Goal: Task Accomplishment & Management: Complete application form

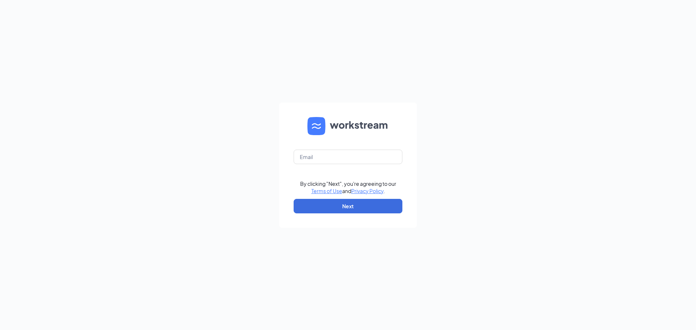
click at [362, 148] on form "By clicking "Next", you're agreeing to our Terms of Use and Privacy Policy . Ne…" at bounding box center [348, 165] width 138 height 125
click at [356, 156] on input "text" at bounding box center [348, 157] width 109 height 15
type input "refuel55@refuelmarket.com"
click at [372, 205] on button "Next" at bounding box center [348, 206] width 109 height 15
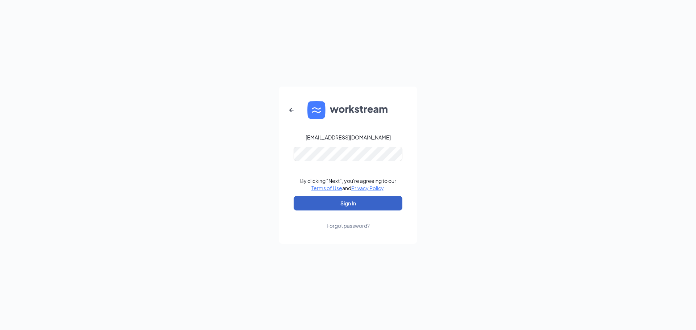
click at [358, 198] on button "Sign In" at bounding box center [348, 203] width 109 height 15
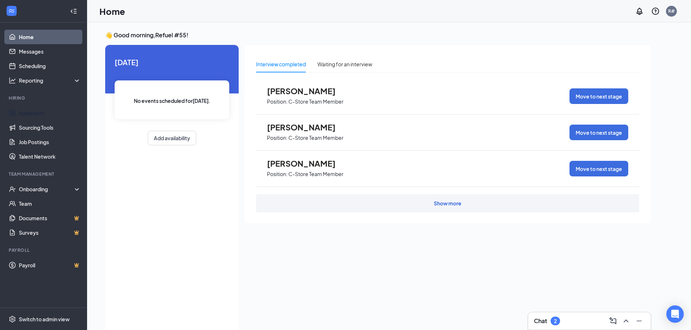
drag, startPoint x: 49, startPoint y: 115, endPoint x: 311, endPoint y: 201, distance: 276.2
click at [49, 115] on link "Applicants" at bounding box center [50, 113] width 62 height 15
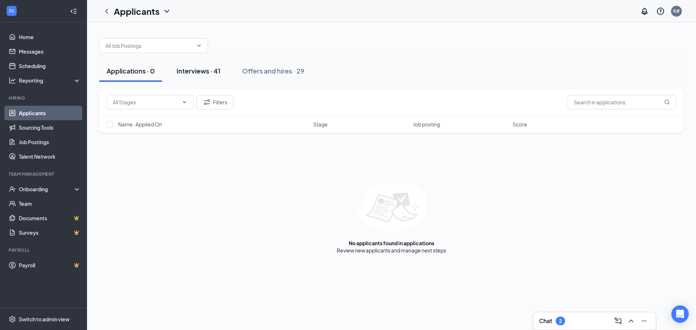
click at [200, 74] on div "Interviews · 41" at bounding box center [199, 70] width 44 height 9
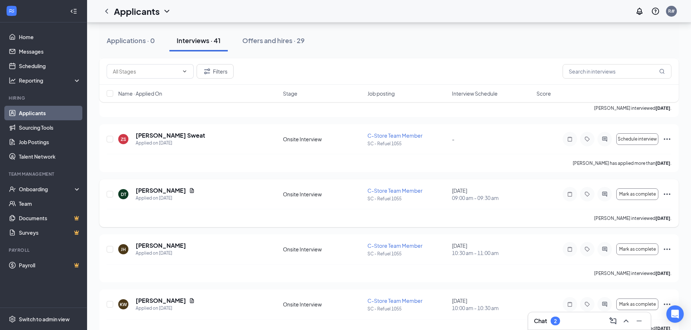
scroll to position [218, 0]
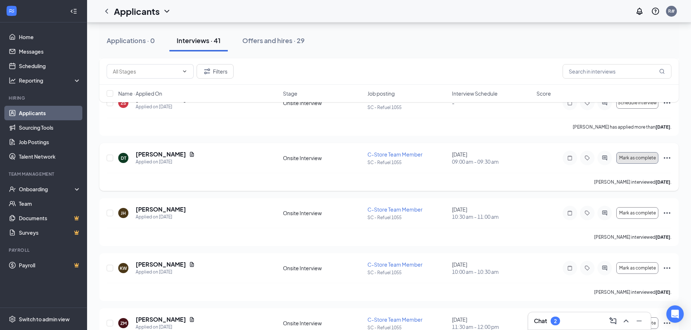
click at [630, 158] on span "Mark as complete" at bounding box center [637, 158] width 37 height 5
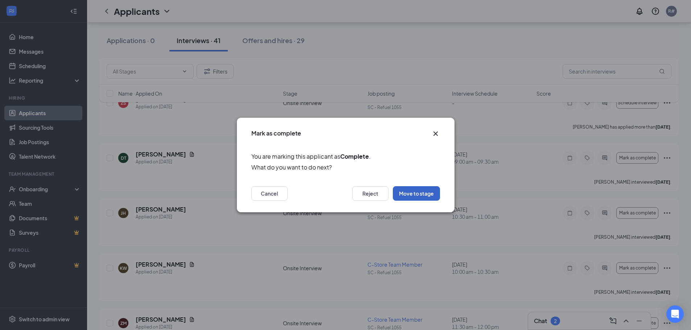
click at [418, 198] on button "Move to stage" at bounding box center [416, 193] width 47 height 15
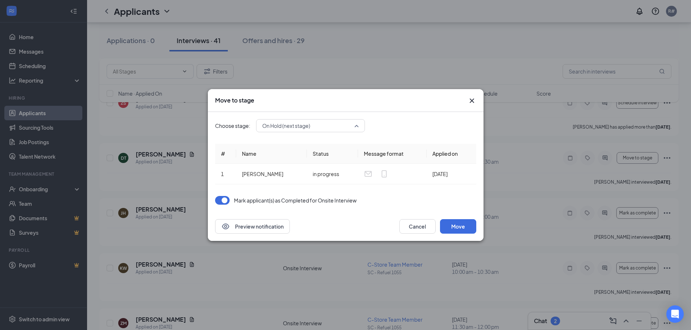
click at [352, 126] on span "On Hold (next stage)" at bounding box center [307, 125] width 90 height 11
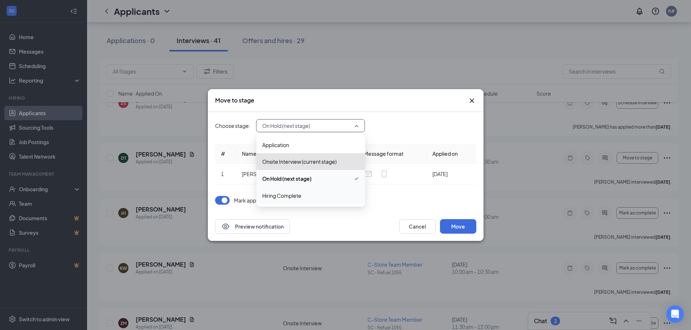
click at [311, 199] on span "Hiring Complete" at bounding box center [310, 196] width 97 height 8
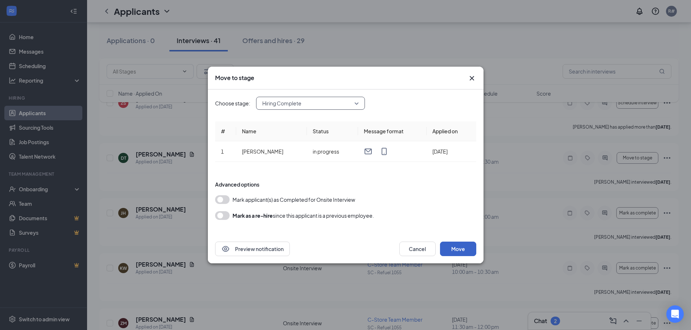
click at [464, 249] on button "Move" at bounding box center [458, 249] width 36 height 15
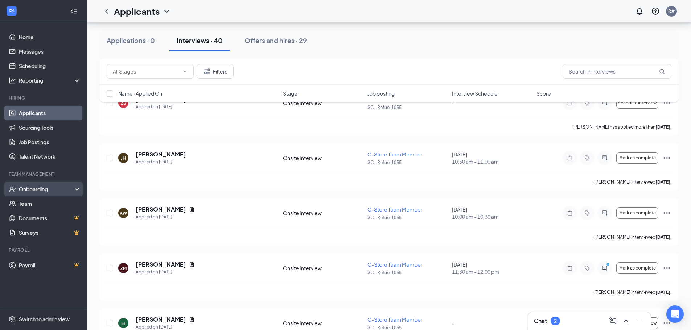
drag, startPoint x: 41, startPoint y: 188, endPoint x: 65, endPoint y: 194, distance: 25.0
click at [41, 188] on div "Onboarding" at bounding box center [47, 189] width 56 height 7
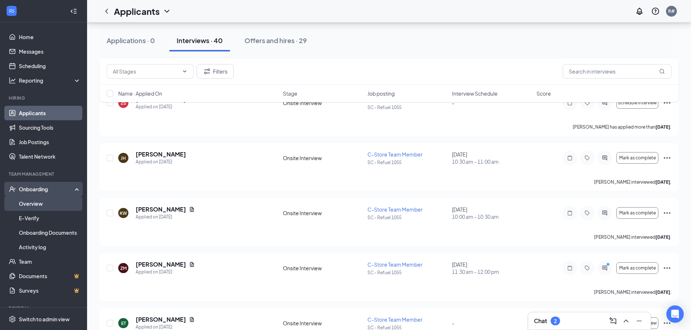
click at [28, 200] on link "Overview" at bounding box center [50, 204] width 62 height 15
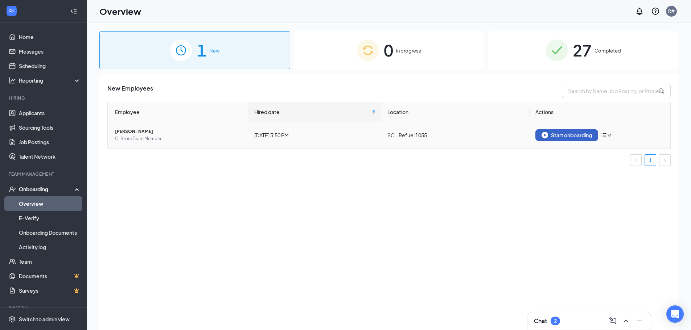
click at [539, 137] on button "Start onboarding" at bounding box center [566, 135] width 63 height 12
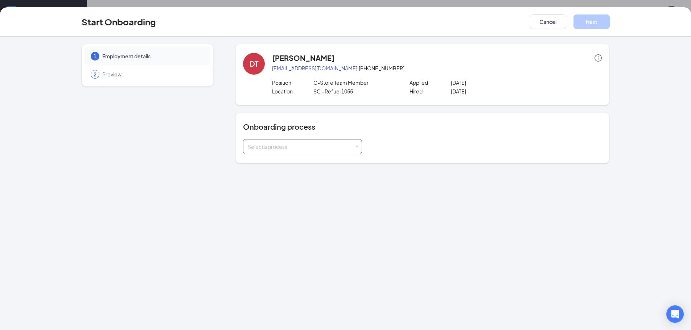
click at [312, 150] on div "Select a process" at bounding box center [302, 147] width 109 height 15
click at [294, 165] on span "New Hire Documentation" at bounding box center [275, 162] width 59 height 7
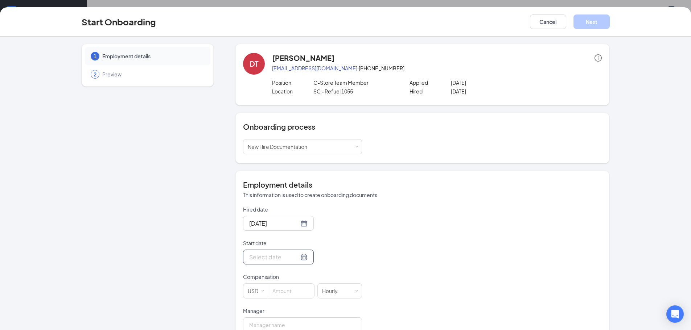
click at [296, 261] on div at bounding box center [278, 257] width 58 height 9
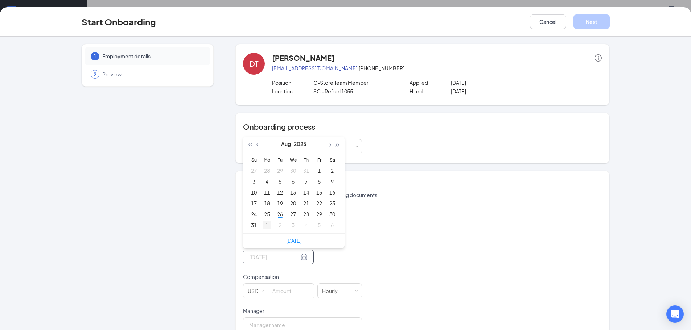
type input "[DATE]"
click at [265, 224] on div "1" at bounding box center [266, 225] width 9 height 9
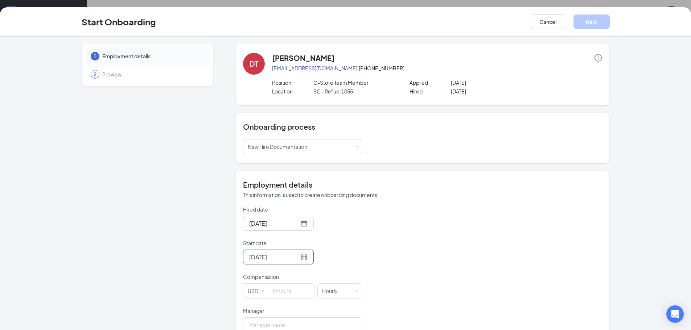
click at [400, 264] on div "Hired date [DATE] Start date [DATE] [DATE] Su Mo Tu We Th Fr Sa 31 1 2 3 4 5 6 …" at bounding box center [422, 286] width 359 height 161
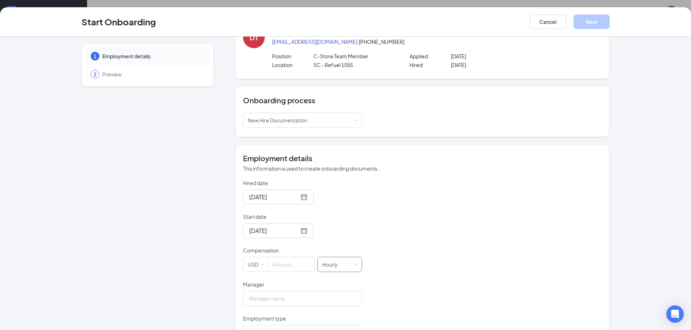
scroll to position [53, 0]
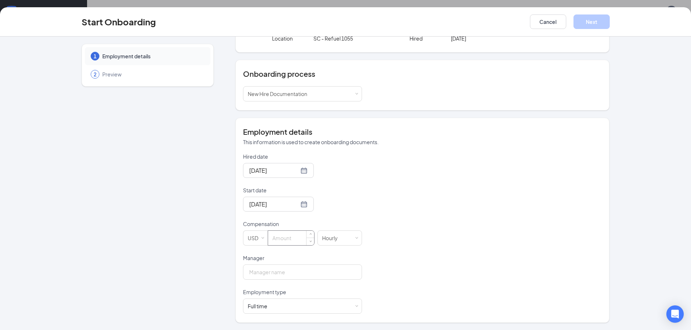
click at [288, 241] on input at bounding box center [291, 238] width 46 height 15
type input "16"
click at [276, 278] on input "Manager" at bounding box center [302, 272] width 119 height 15
type input "[PERSON_NAME]"
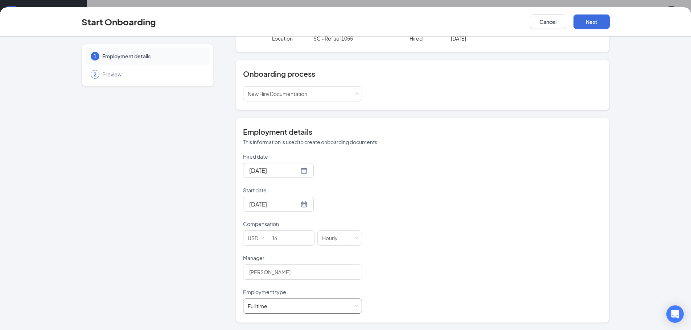
click at [335, 304] on div "Full time Works 30+ hours per week and is reasonably expected to work" at bounding box center [302, 306] width 109 height 15
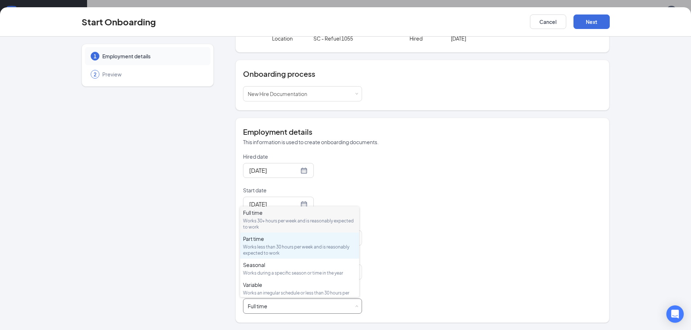
click at [293, 245] on div "Works less than 30 hours per week and is reasonably expected to work" at bounding box center [299, 250] width 113 height 12
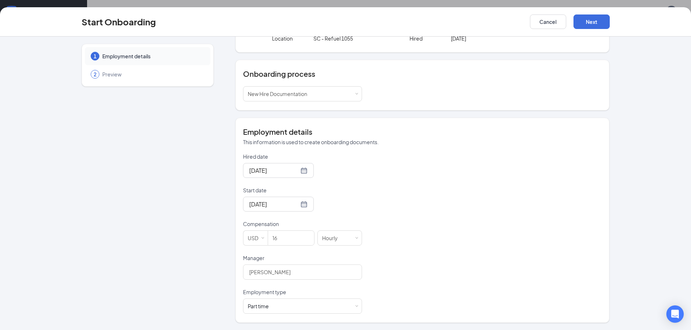
click at [461, 257] on div "Hired date [DATE] Start date [DATE] [DATE] Su Mo Tu We Th Fr Sa 31 1 2 3 4 5 6 …" at bounding box center [422, 233] width 359 height 161
click at [586, 24] on button "Next" at bounding box center [591, 22] width 36 height 15
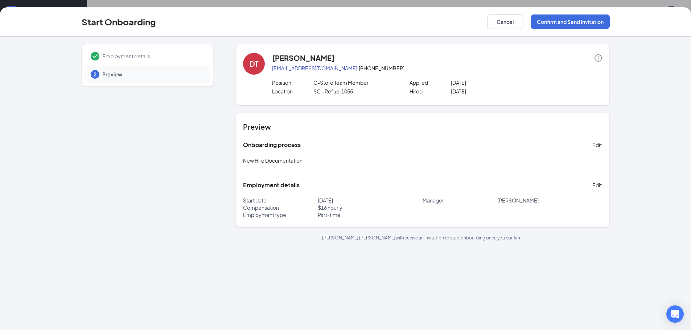
scroll to position [0, 0]
click at [586, 25] on button "Confirm and Send Invitation" at bounding box center [569, 22] width 79 height 15
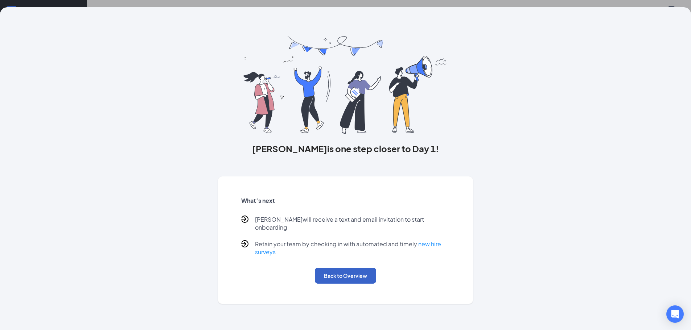
click at [346, 268] on button "Back to Overview" at bounding box center [345, 276] width 61 height 16
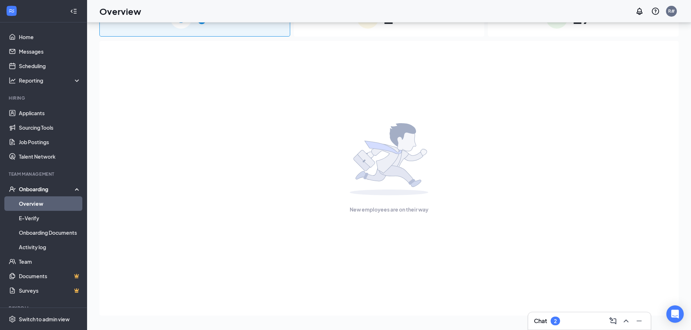
drag, startPoint x: 41, startPoint y: 203, endPoint x: 62, endPoint y: 203, distance: 21.0
click at [41, 203] on link "Overview" at bounding box center [50, 204] width 62 height 15
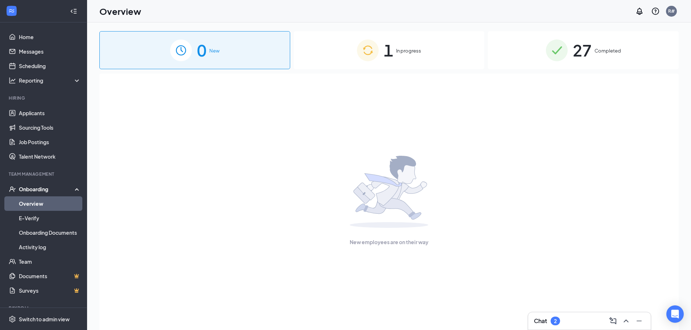
click at [384, 48] on span "1" at bounding box center [388, 50] width 9 height 25
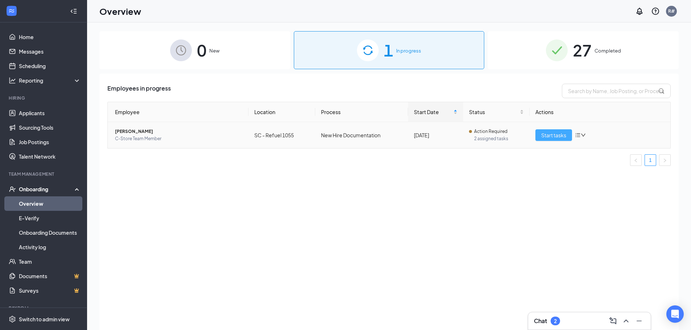
click at [555, 133] on span "Start tasks" at bounding box center [553, 135] width 25 height 8
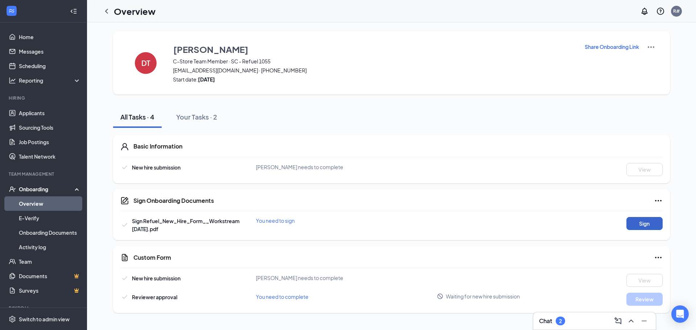
click at [639, 223] on button "Sign" at bounding box center [645, 223] width 36 height 13
